Goal: Information Seeking & Learning: Learn about a topic

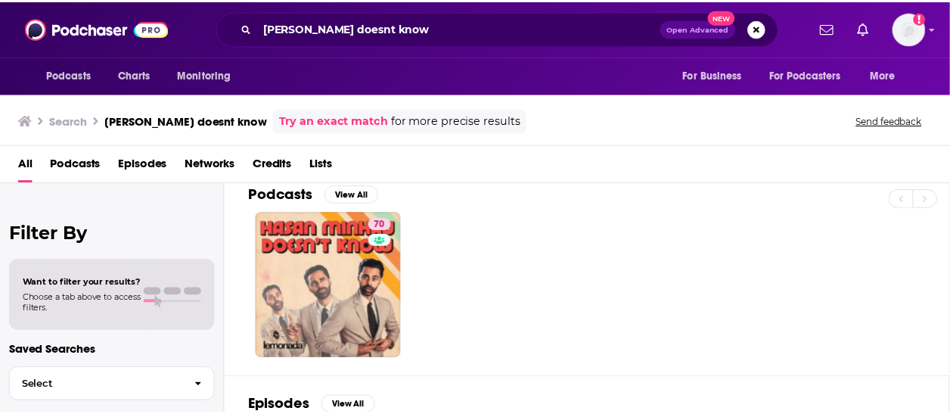
scroll to position [16, 0]
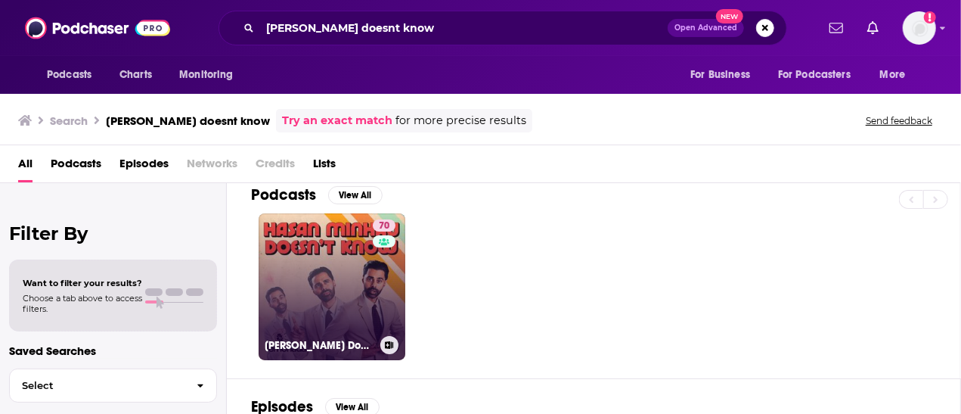
click at [321, 246] on link "70 [PERSON_NAME] Doesn't Know" at bounding box center [332, 286] width 147 height 147
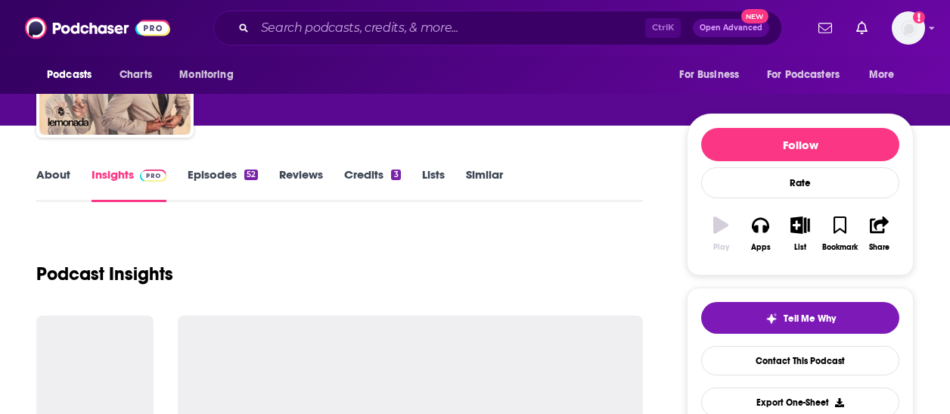
scroll to position [117, 0]
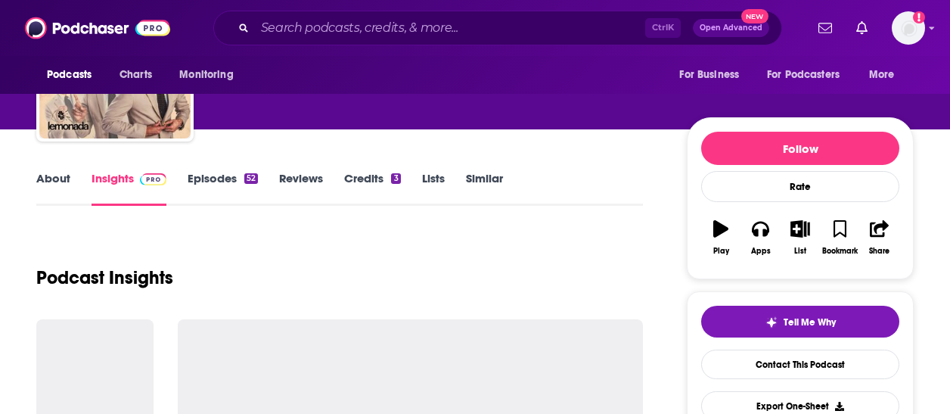
click at [60, 177] on link "About" at bounding box center [53, 188] width 34 height 35
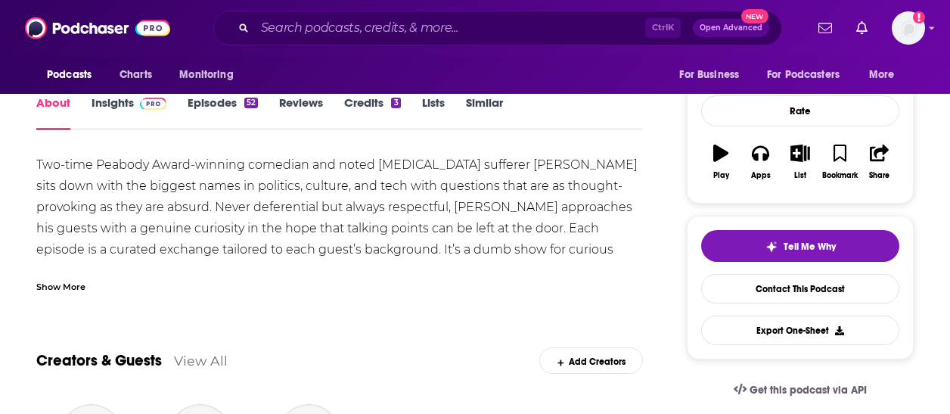
scroll to position [198, 0]
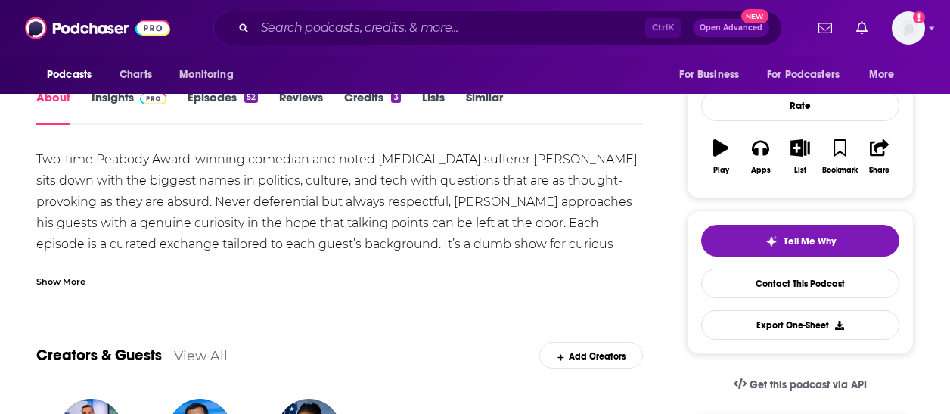
click at [68, 277] on div "Show More" at bounding box center [60, 280] width 49 height 14
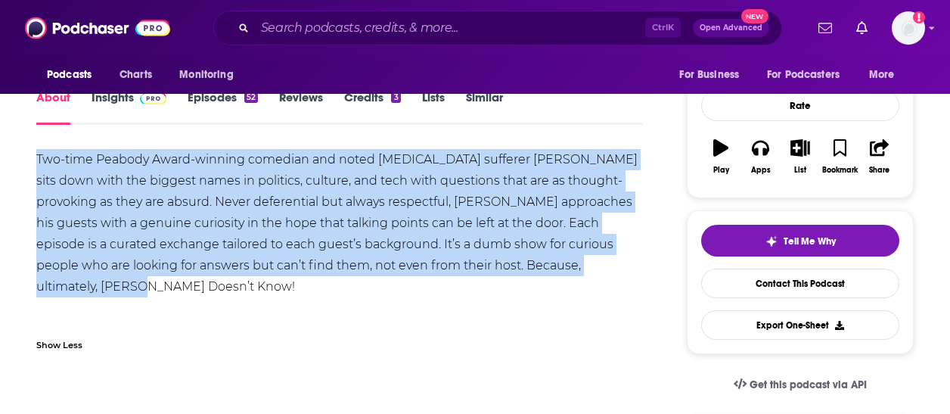
drag, startPoint x: 628, startPoint y: 262, endPoint x: 11, endPoint y: 157, distance: 625.2
copy div "Two-time Peabody Award-winning comedian and noted [MEDICAL_DATA] sufferer [PERS…"
